Goal: Navigation & Orientation: Find specific page/section

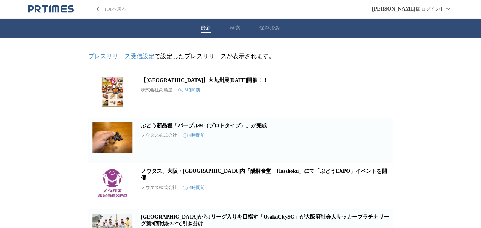
click at [263, 26] on button "保存済み" at bounding box center [269, 28] width 21 height 7
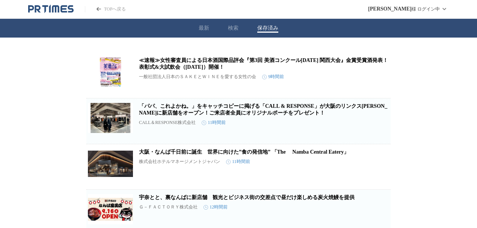
click at [201, 28] on button "最新" at bounding box center [204, 28] width 11 height 7
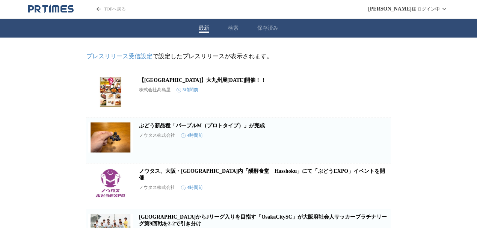
click at [264, 30] on button "保存済み" at bounding box center [267, 28] width 21 height 7
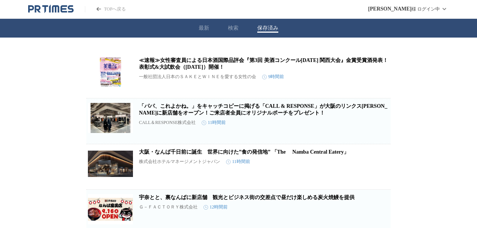
click at [47, 12] on icon "PR TIMESのトップページはこちら" at bounding box center [50, 9] width 45 height 9
